Goal: Task Accomplishment & Management: Manage account settings

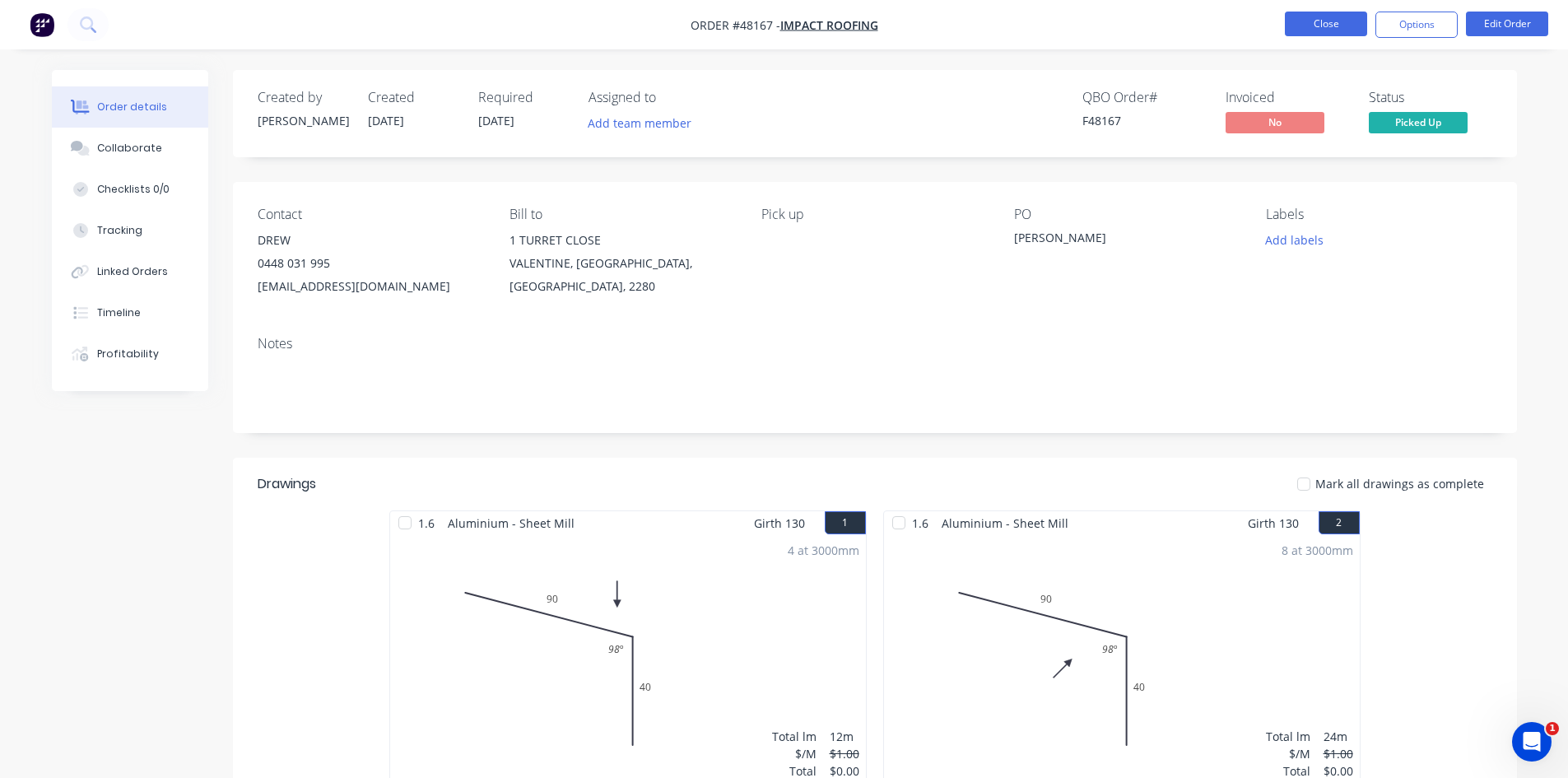
click at [1288, 27] on button "Close" at bounding box center [1325, 24] width 82 height 25
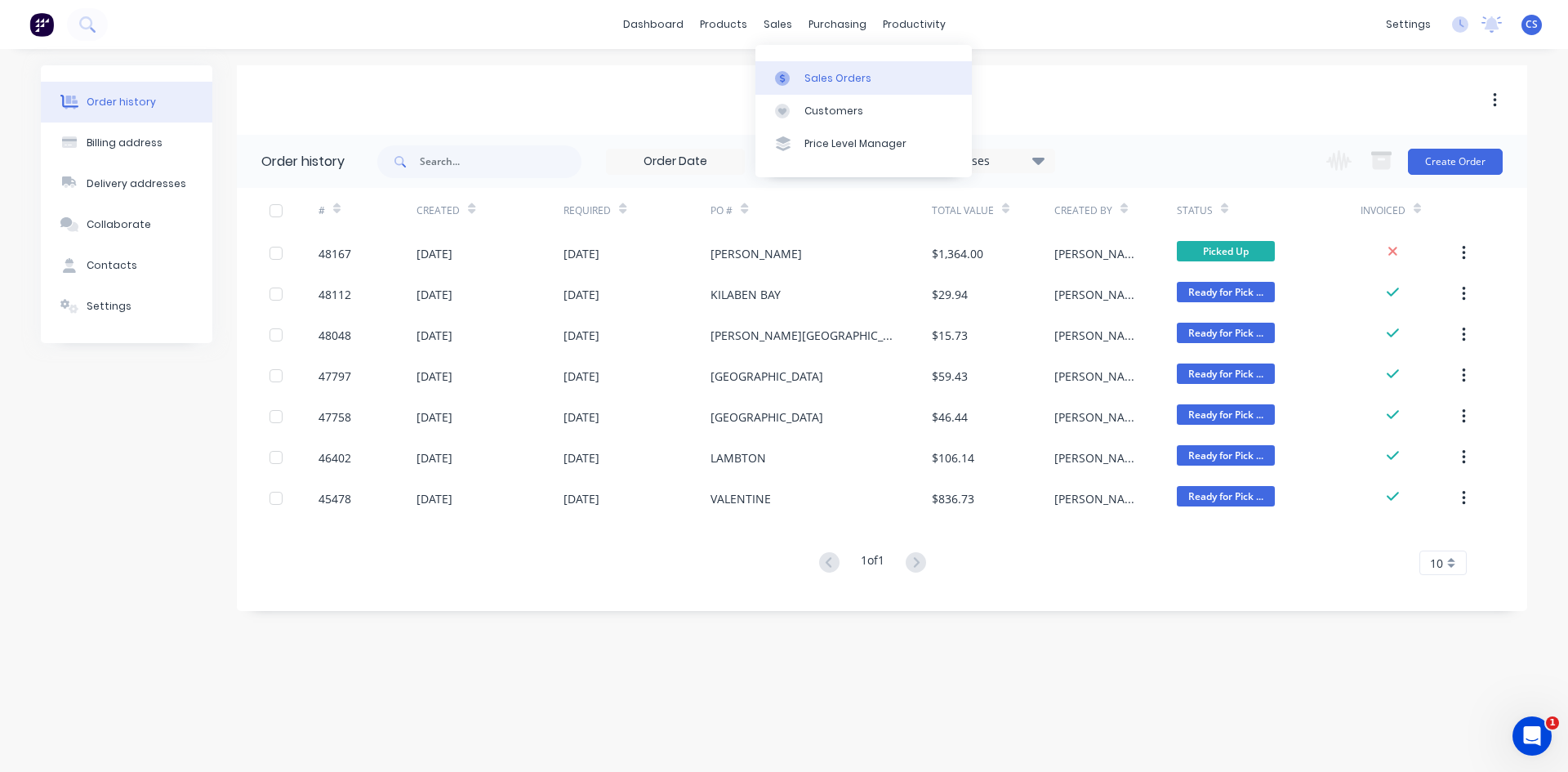
click at [795, 71] on div at bounding box center [787, 78] width 25 height 15
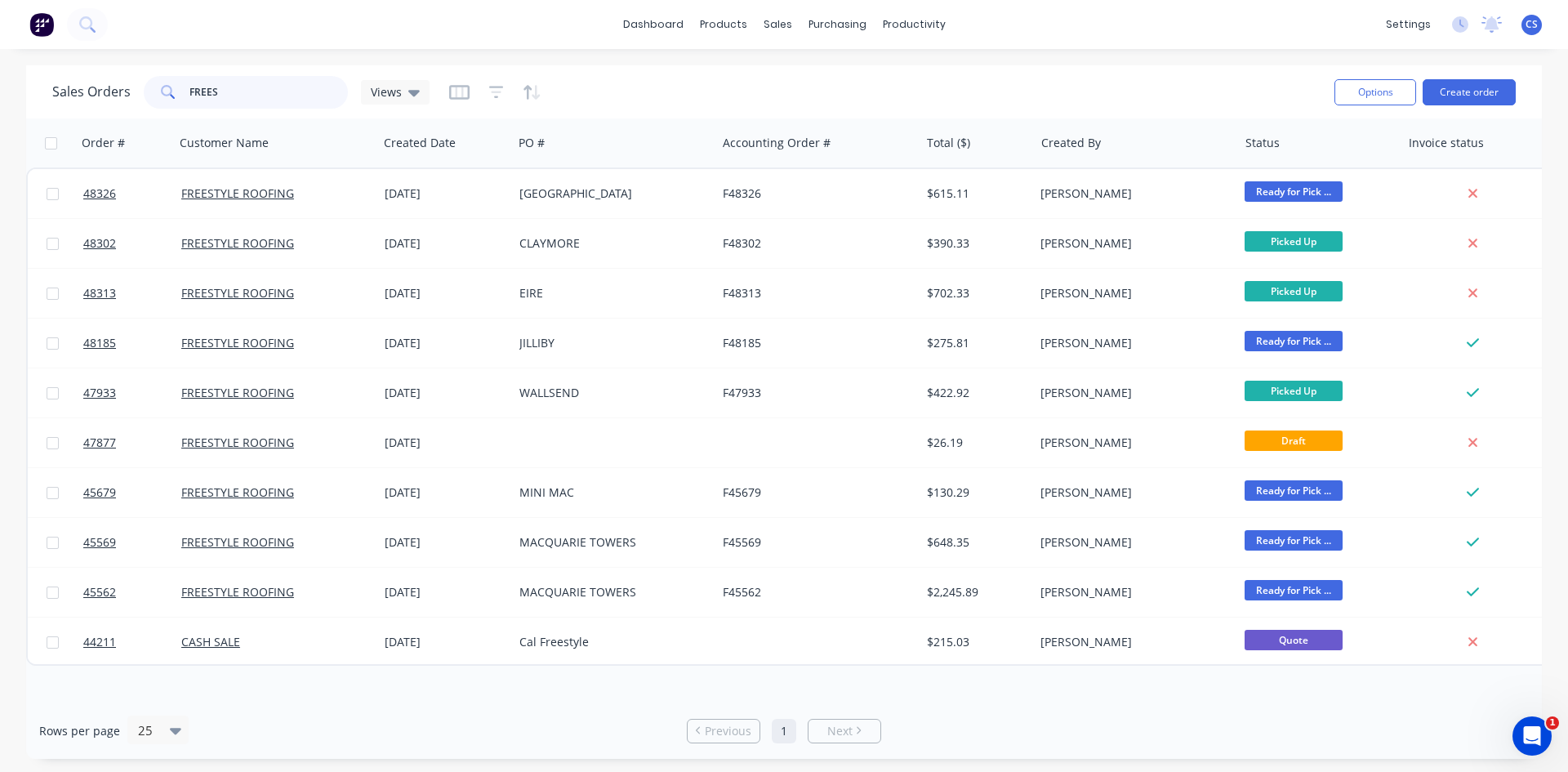
drag, startPoint x: 222, startPoint y: 87, endPoint x: 143, endPoint y: 66, distance: 81.7
click at [143, 66] on div "Sales Orders FREES Views Options Create order" at bounding box center [784, 92] width 1515 height 53
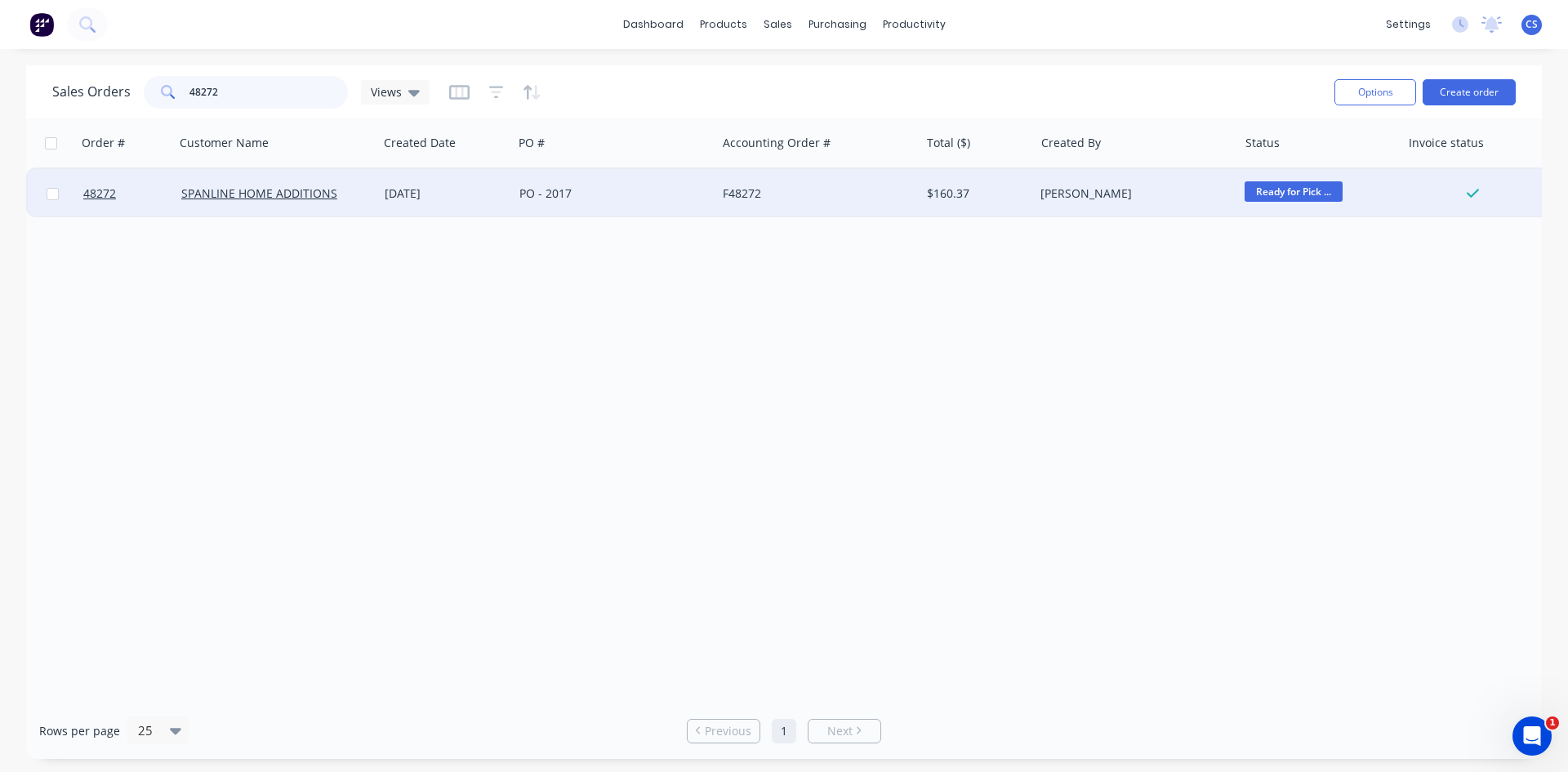
type input "48272"
click at [601, 201] on div "PO - 2017" at bounding box center [614, 193] width 203 height 49
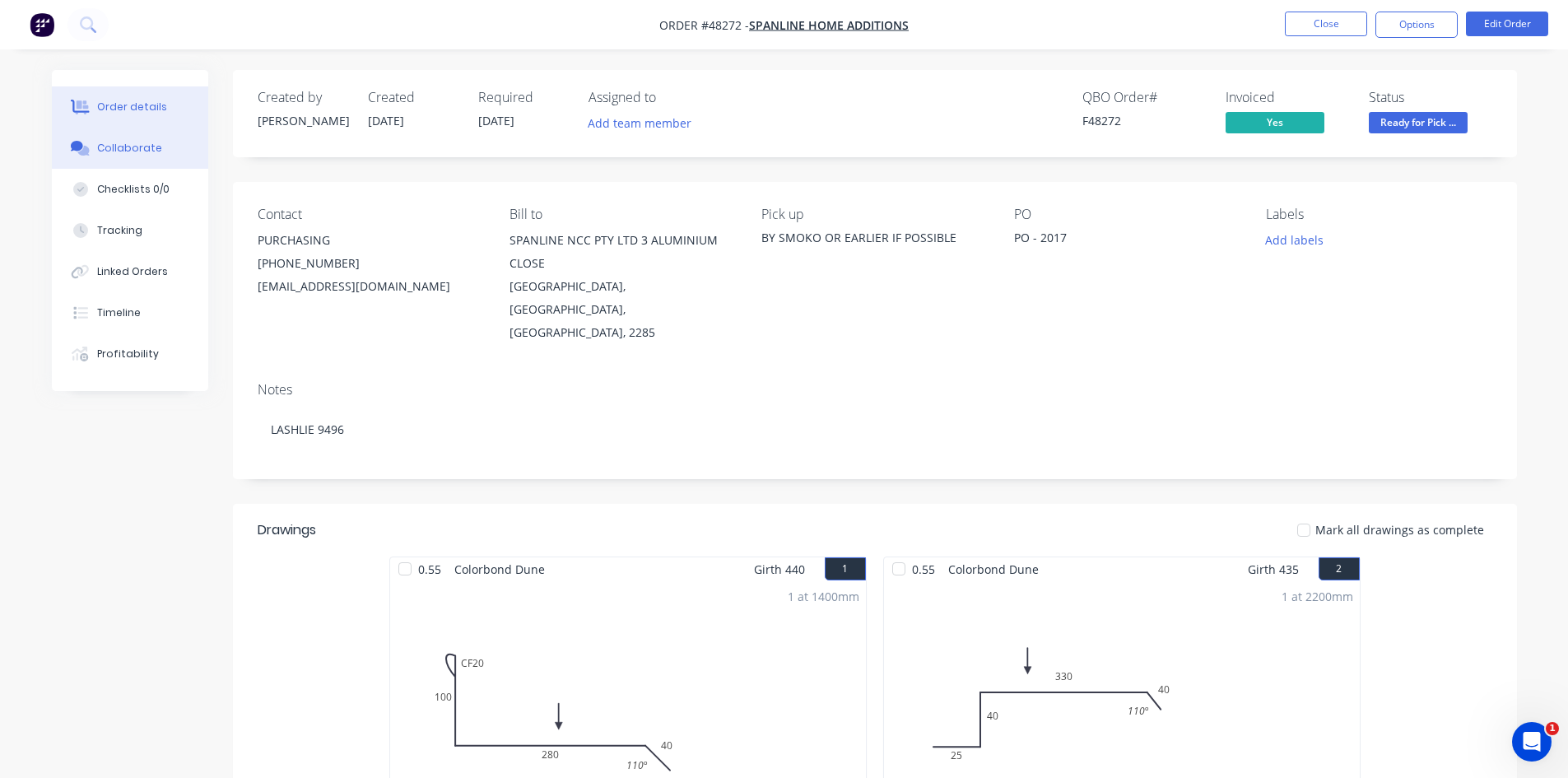
click at [125, 128] on button "Collaborate" at bounding box center [130, 147] width 156 height 41
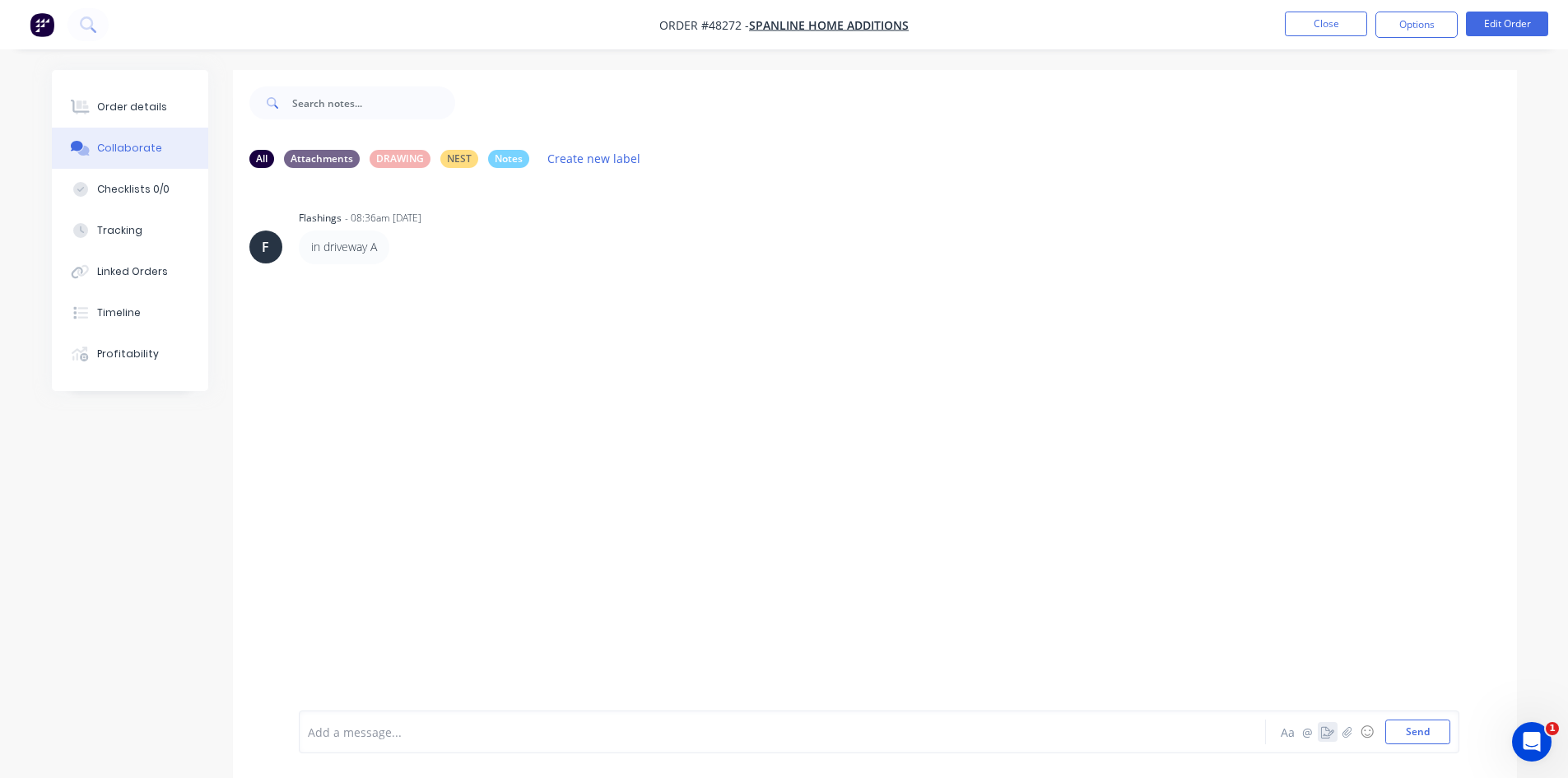
click at [1327, 723] on button "button" at bounding box center [1328, 732] width 20 height 20
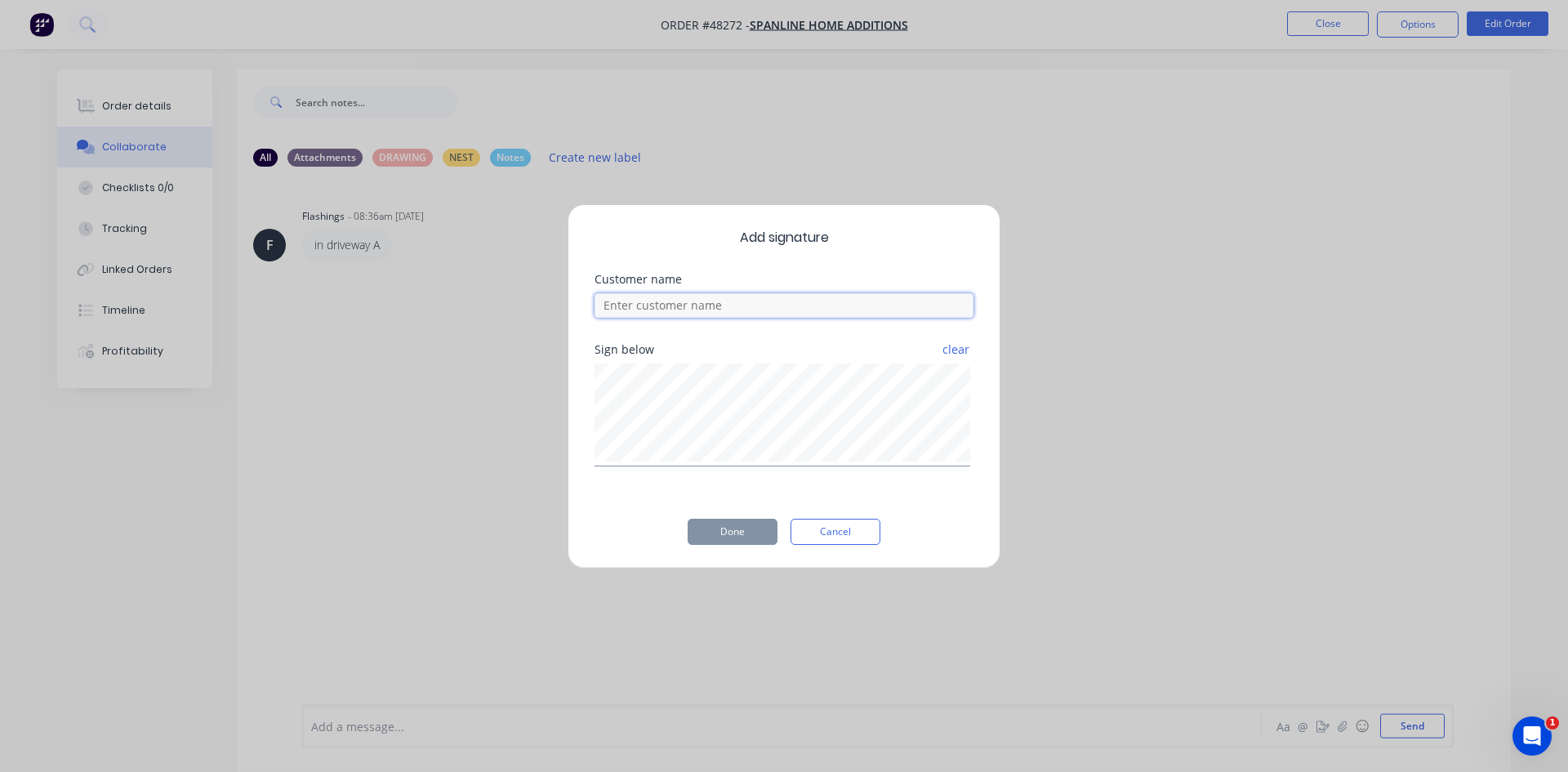
click at [632, 309] on input at bounding box center [783, 305] width 379 height 25
type input "BEN"
click at [745, 529] on button "Done" at bounding box center [732, 532] width 90 height 26
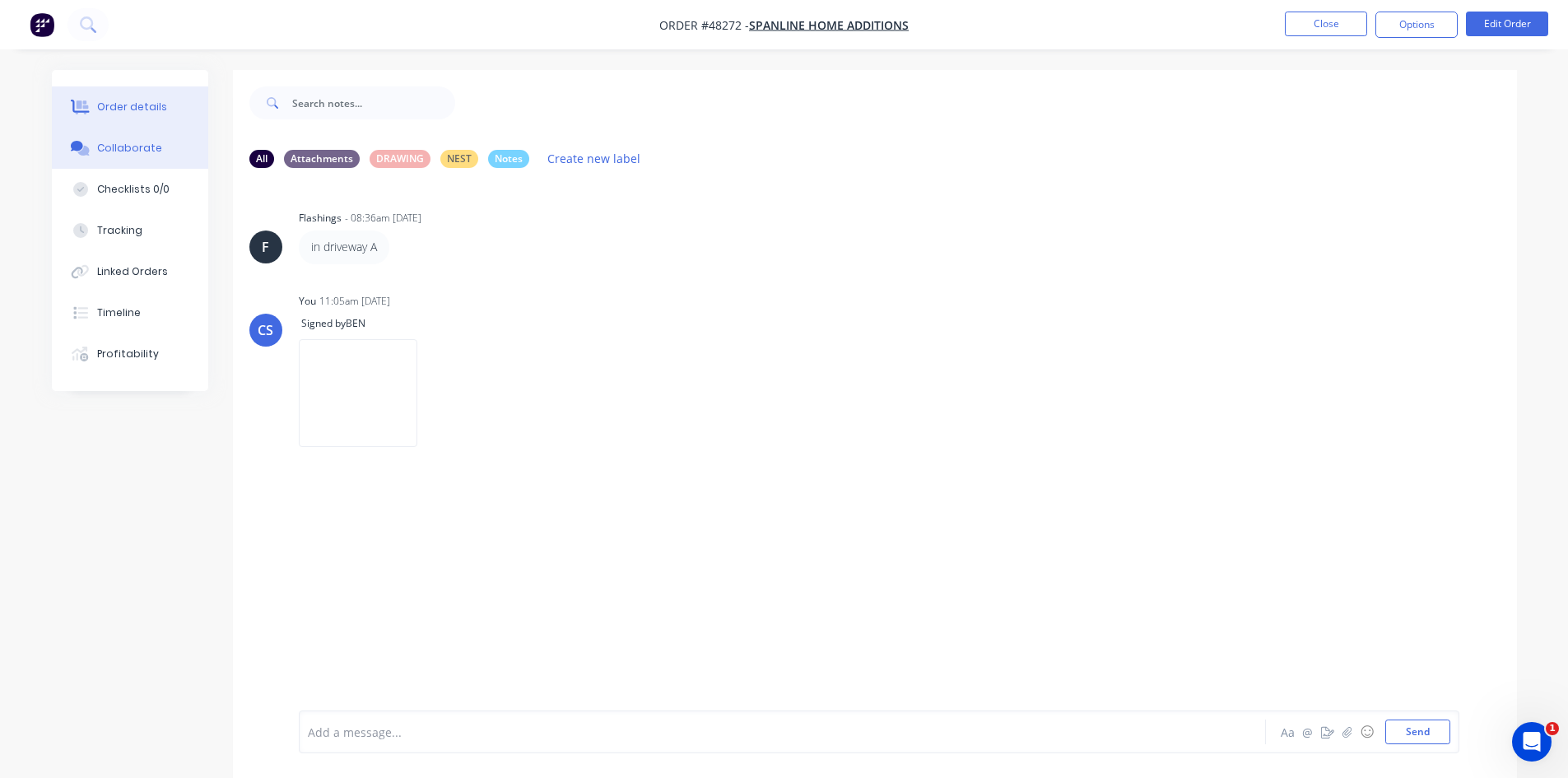
click at [111, 105] on div "Order details" at bounding box center [132, 107] width 70 height 15
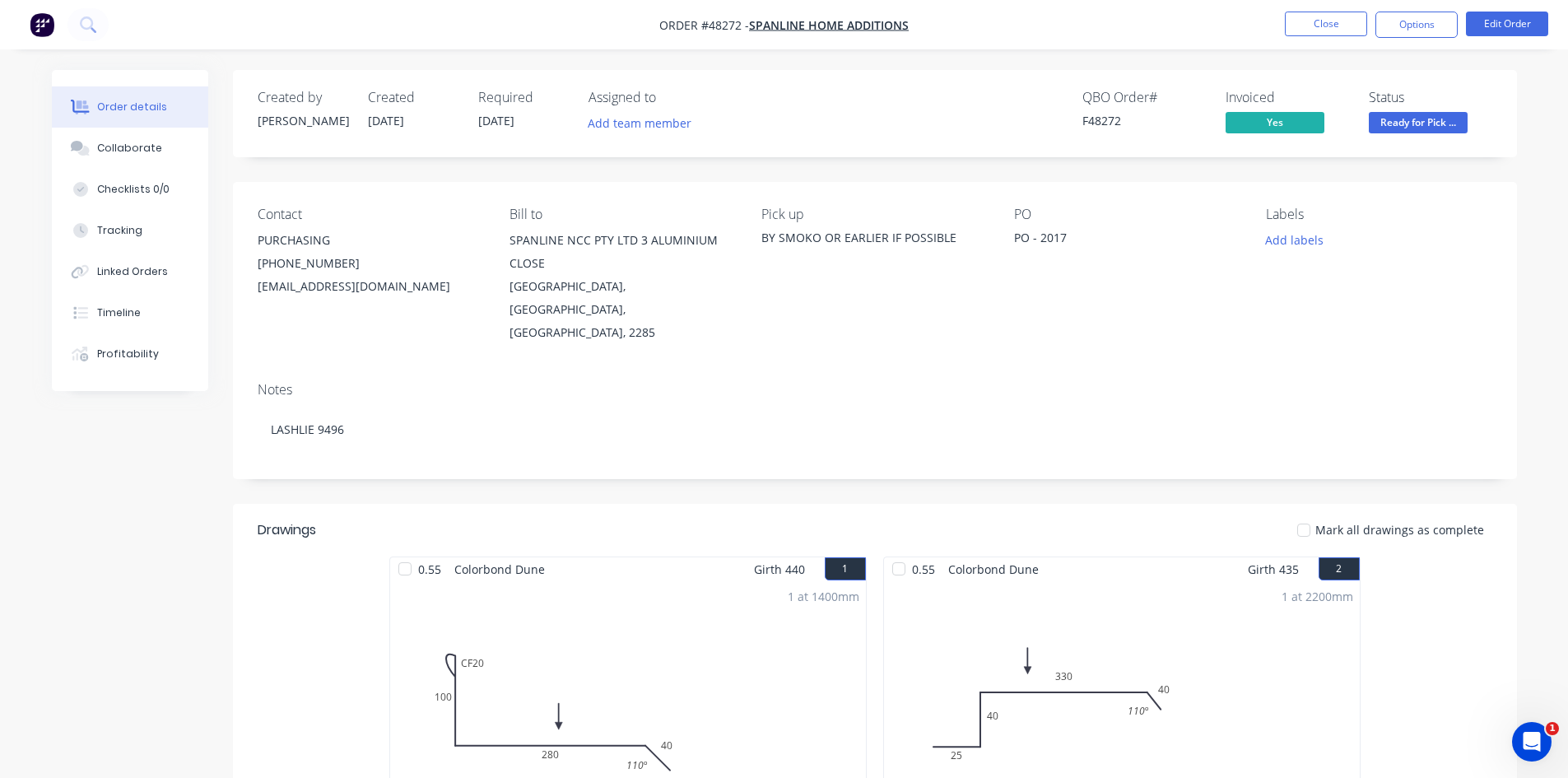
click at [1463, 131] on span "Ready for Pick ..." at bounding box center [1417, 122] width 99 height 21
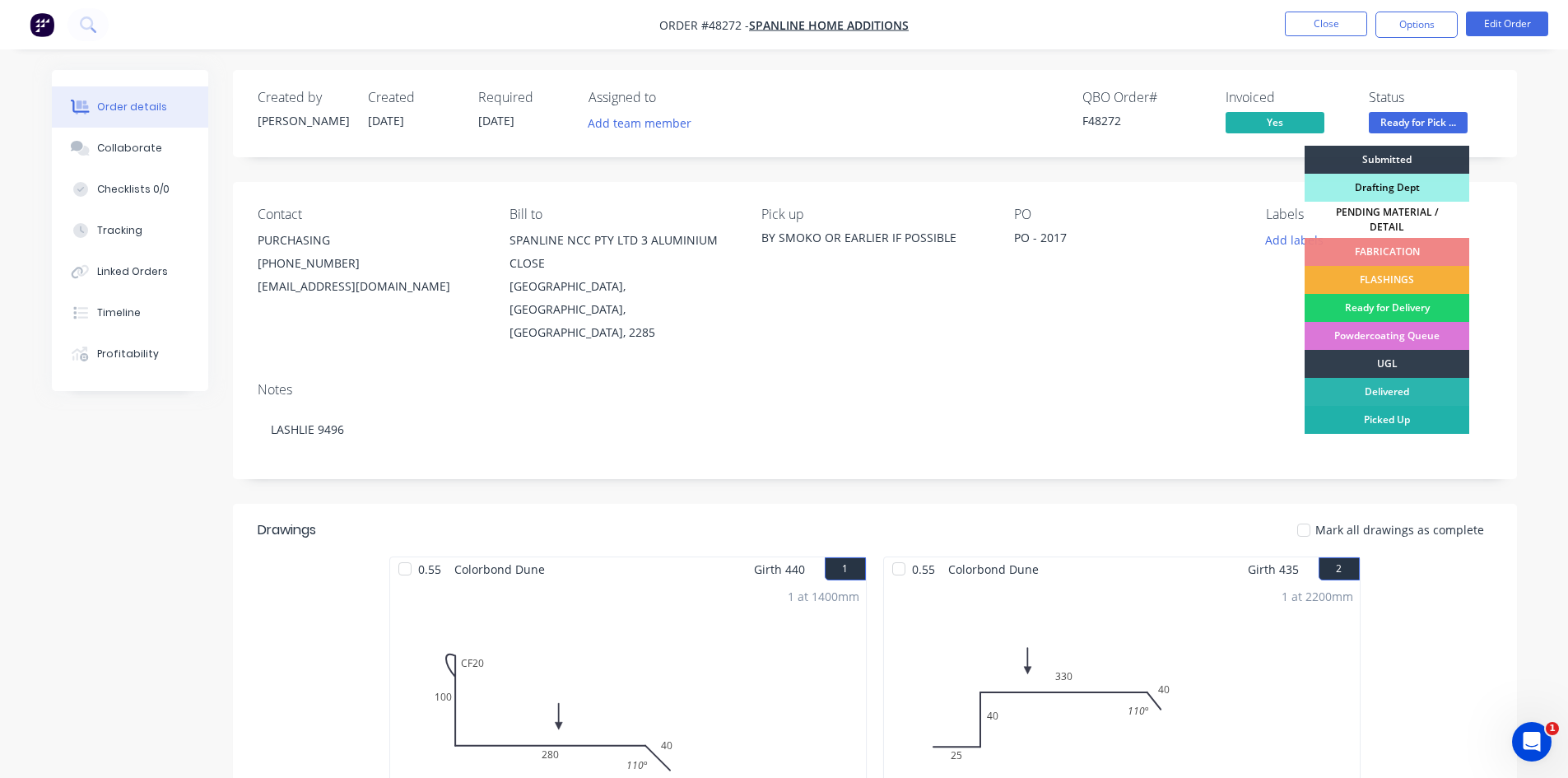
click at [1405, 413] on div "Picked Up" at bounding box center [1387, 420] width 165 height 28
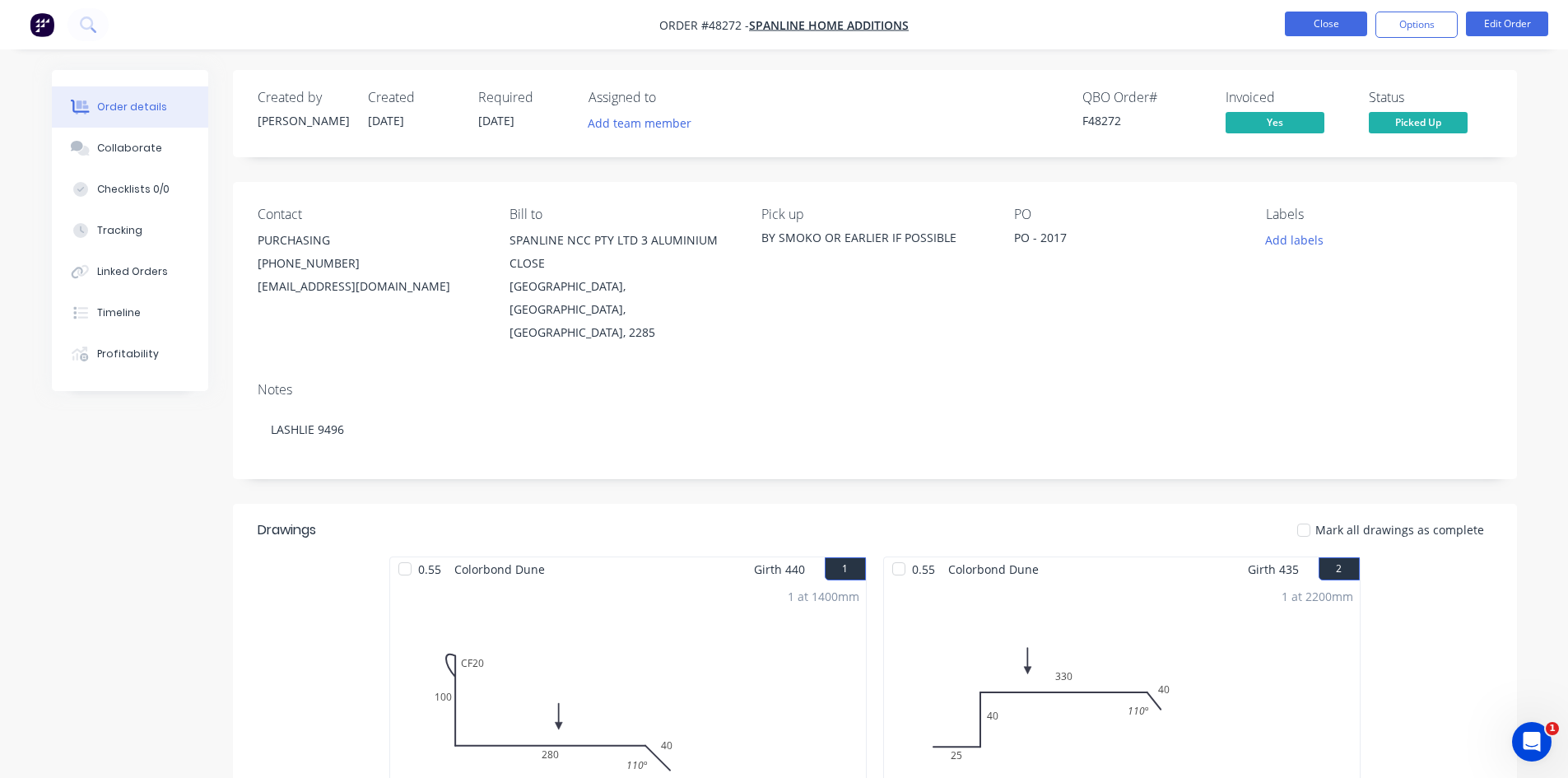
click at [1341, 31] on button "Close" at bounding box center [1325, 24] width 82 height 25
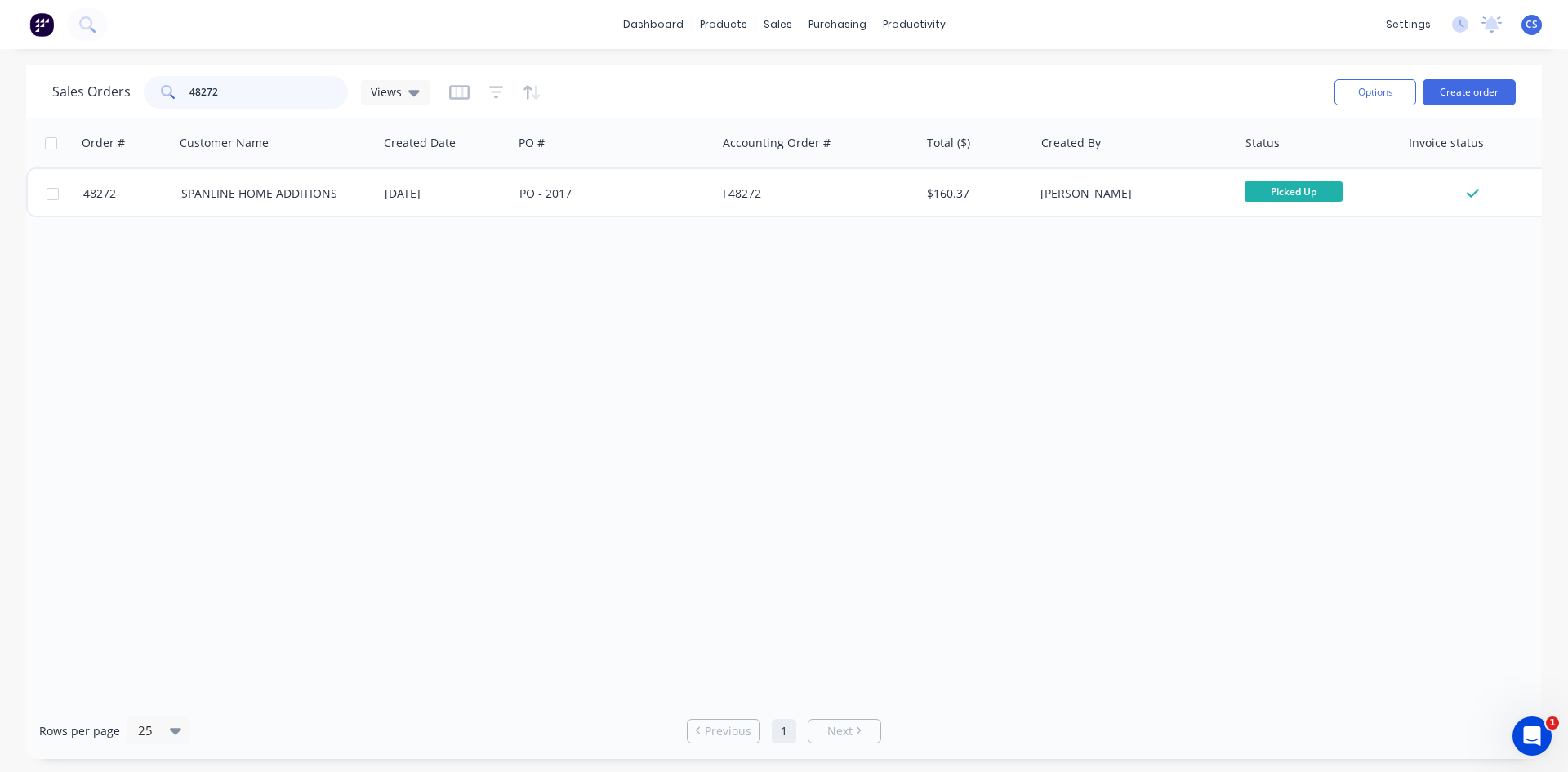
drag, startPoint x: 231, startPoint y: 87, endPoint x: 54, endPoint y: 53, distance: 180.2
click at [54, 53] on div "dashboard products sales purchasing productivity dashboard products Product Cat…" at bounding box center [784, 386] width 1568 height 772
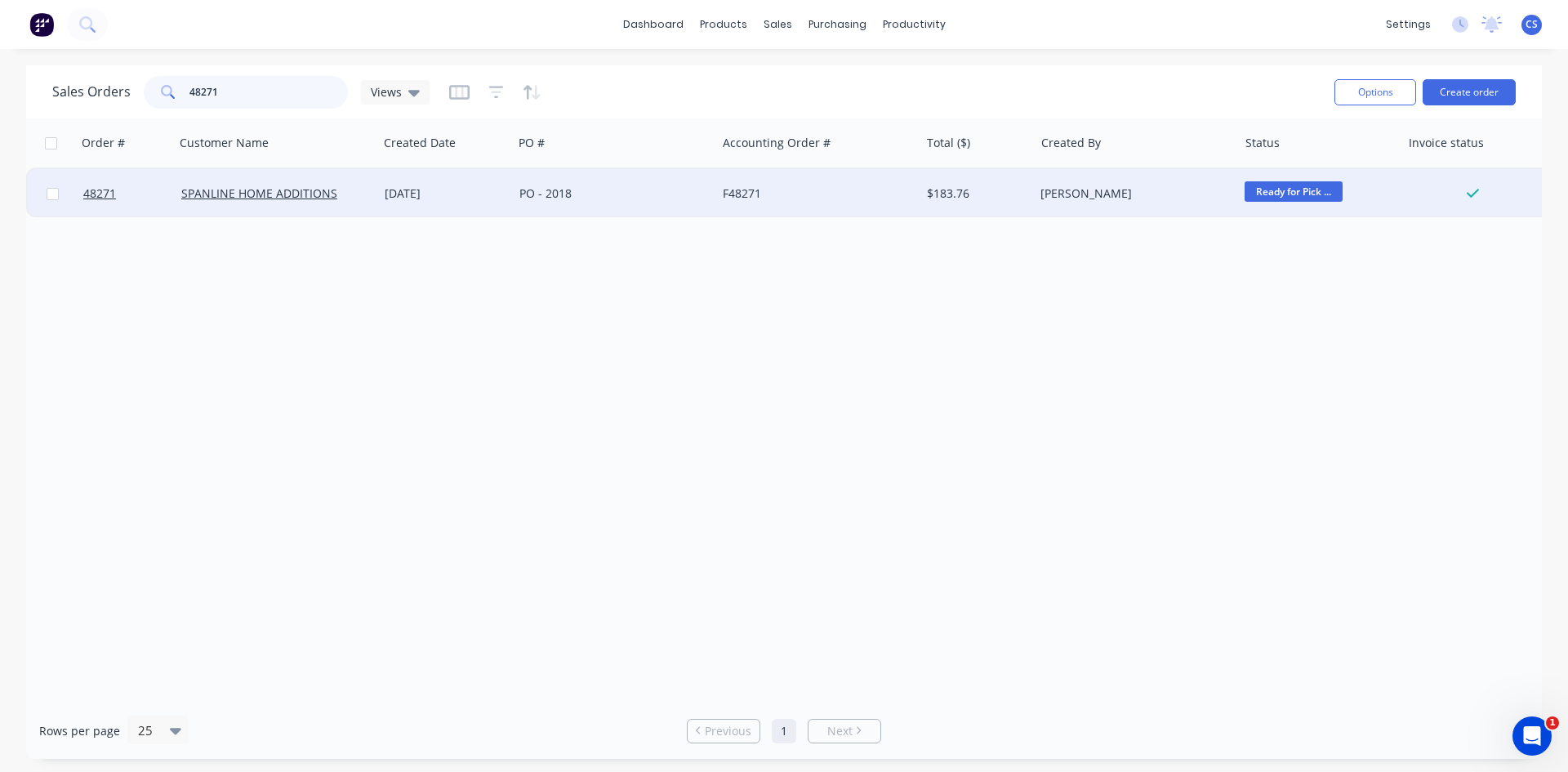
type input "48271"
click at [718, 185] on div "F48271" at bounding box center [818, 193] width 203 height 49
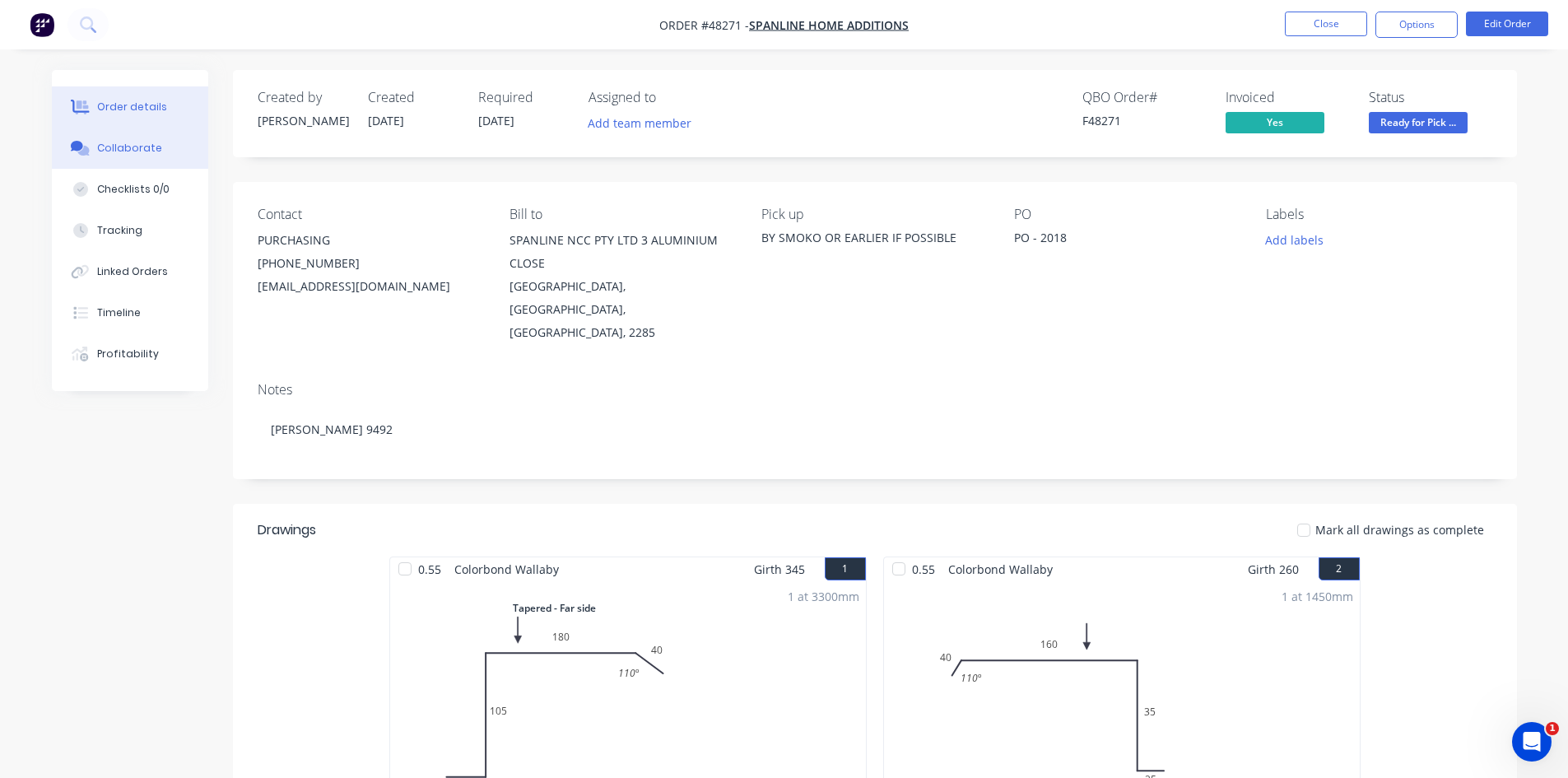
click at [136, 147] on div "Collaborate" at bounding box center [130, 148] width 65 height 15
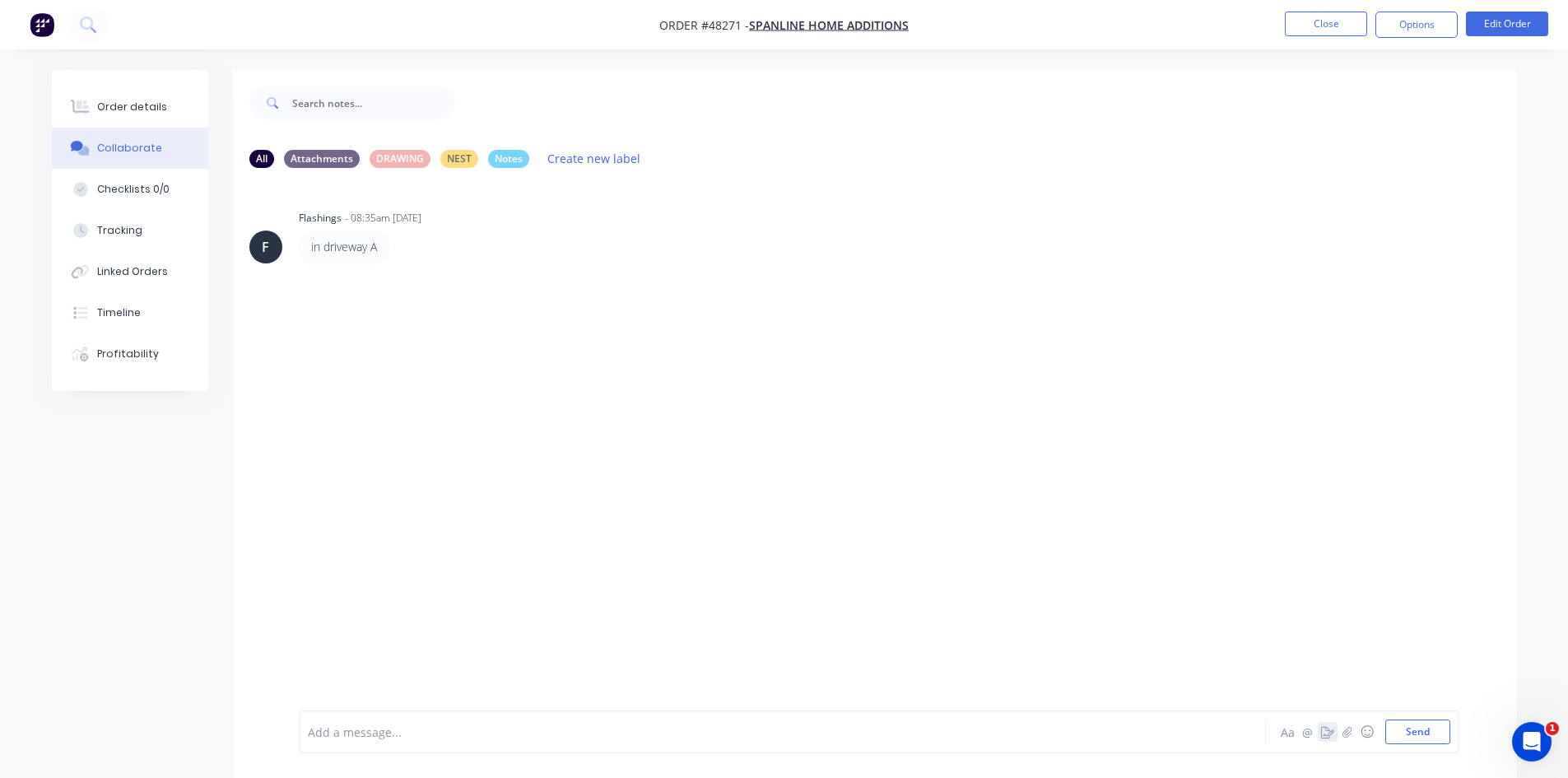
click at [1327, 734] on icon "button" at bounding box center [1328, 732] width 13 height 12
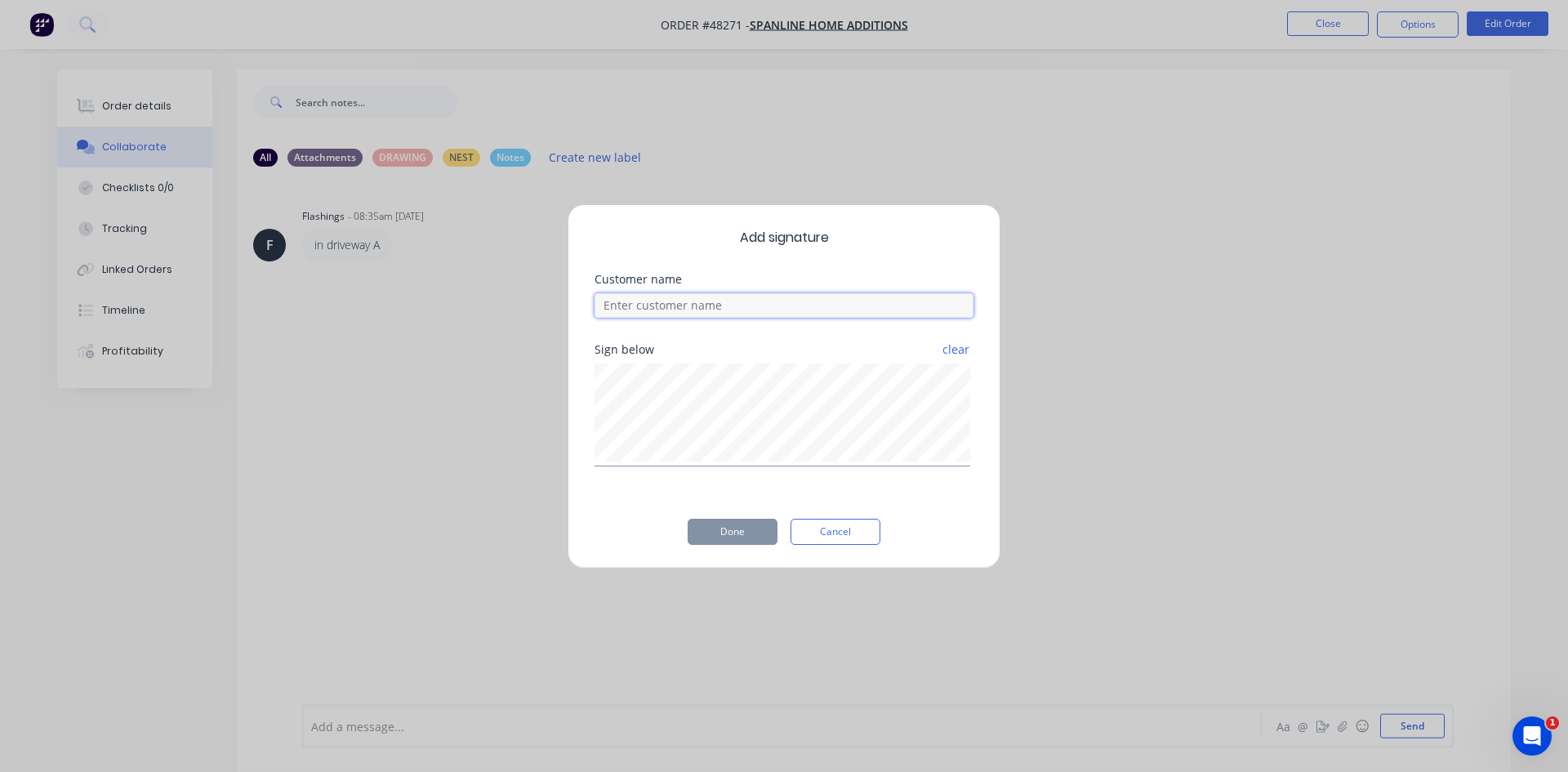
click at [658, 301] on input at bounding box center [783, 305] width 379 height 25
type input "BEN"
click at [734, 527] on button "Done" at bounding box center [732, 532] width 90 height 26
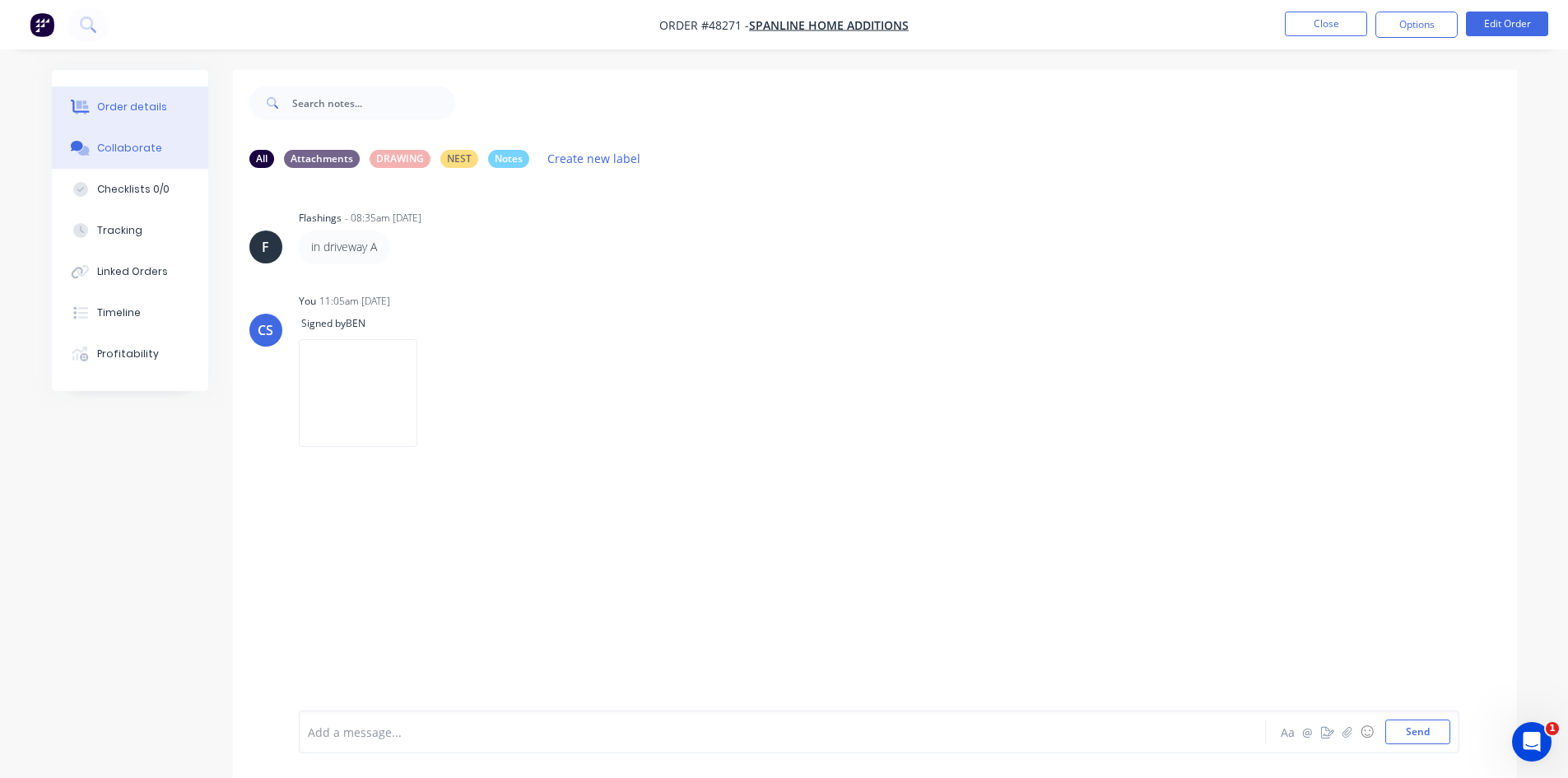
click at [107, 116] on button "Order details" at bounding box center [130, 107] width 156 height 41
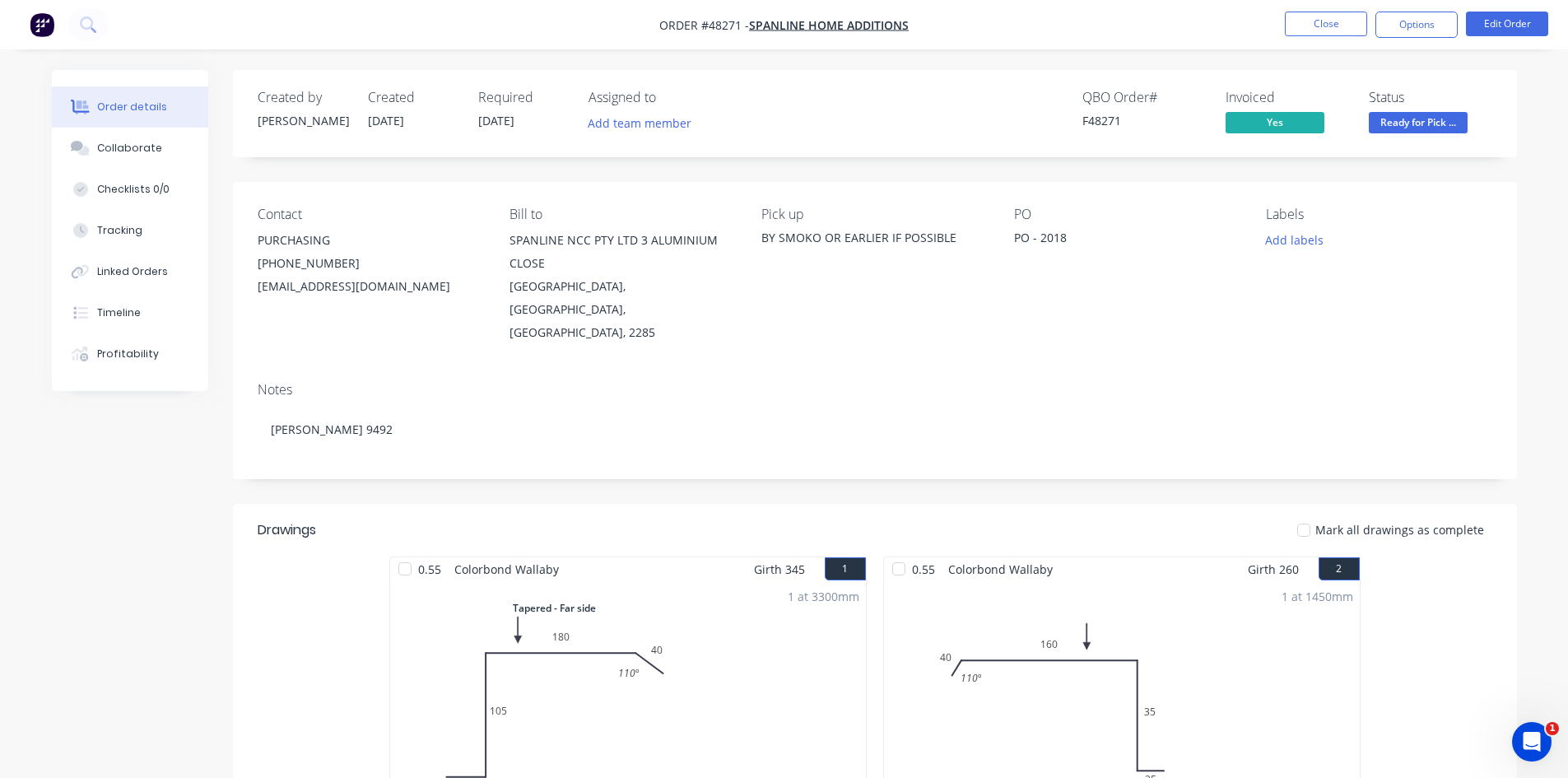
click at [1379, 121] on span "Ready for Pick ..." at bounding box center [1417, 122] width 99 height 21
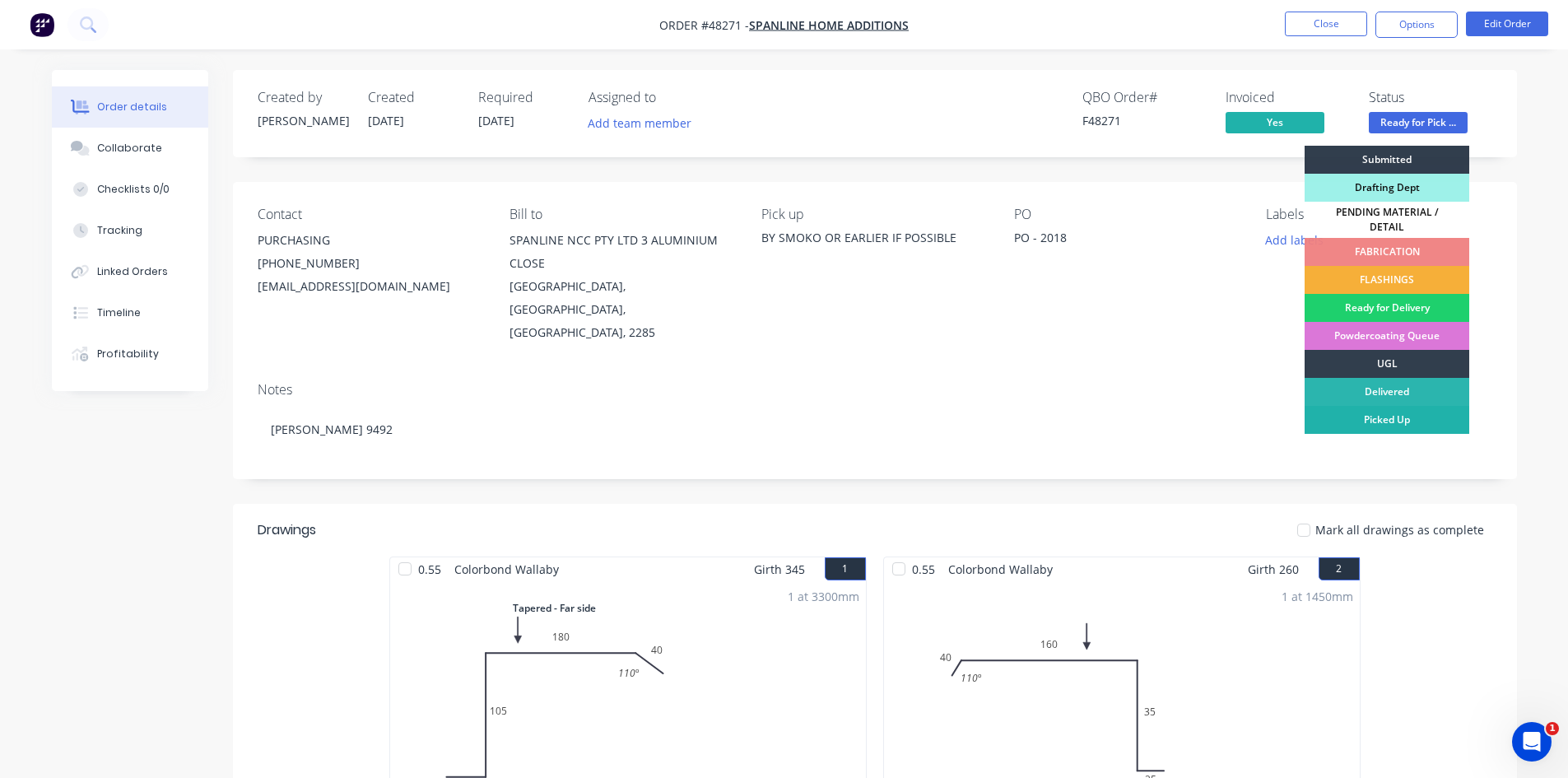
click at [1383, 410] on div "Picked Up" at bounding box center [1387, 420] width 165 height 28
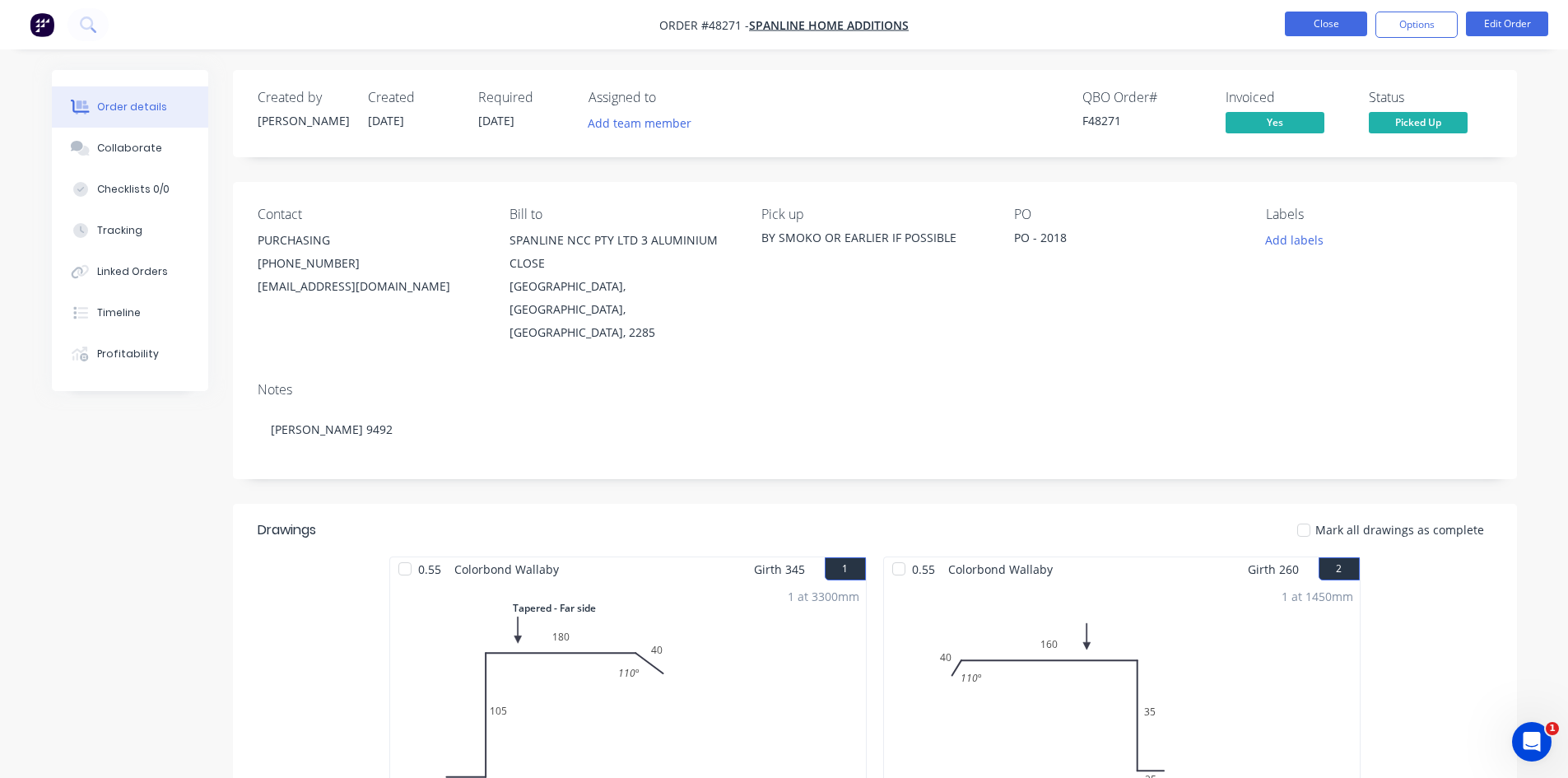
click at [1323, 24] on button "Close" at bounding box center [1325, 24] width 82 height 25
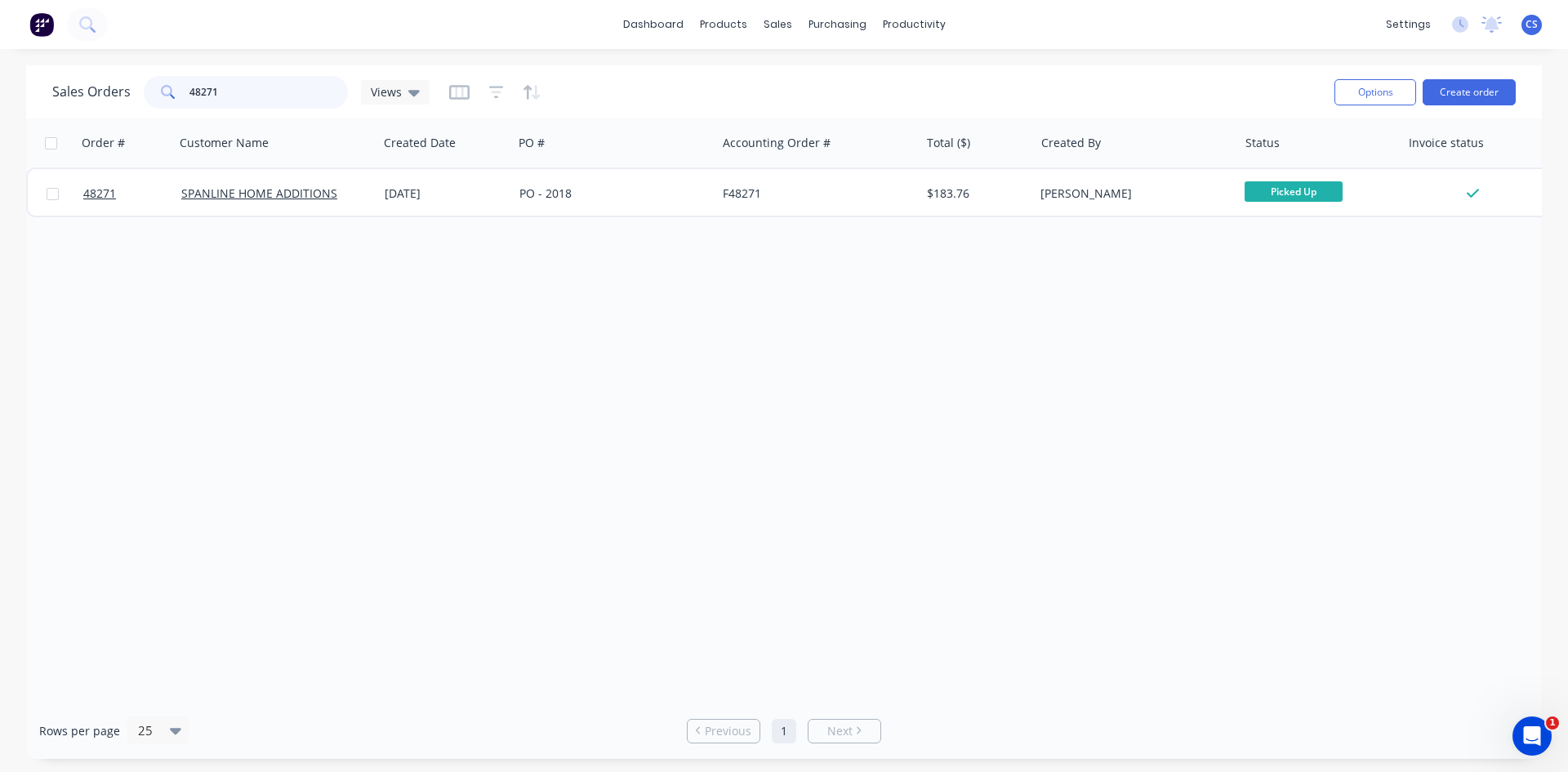
drag, startPoint x: 222, startPoint y: 86, endPoint x: 91, endPoint y: 57, distance: 134.2
click at [112, 70] on div "Sales Orders 48271 Views Options Create order" at bounding box center [784, 92] width 1515 height 53
type input "000000000"
